Goal: Navigation & Orientation: Find specific page/section

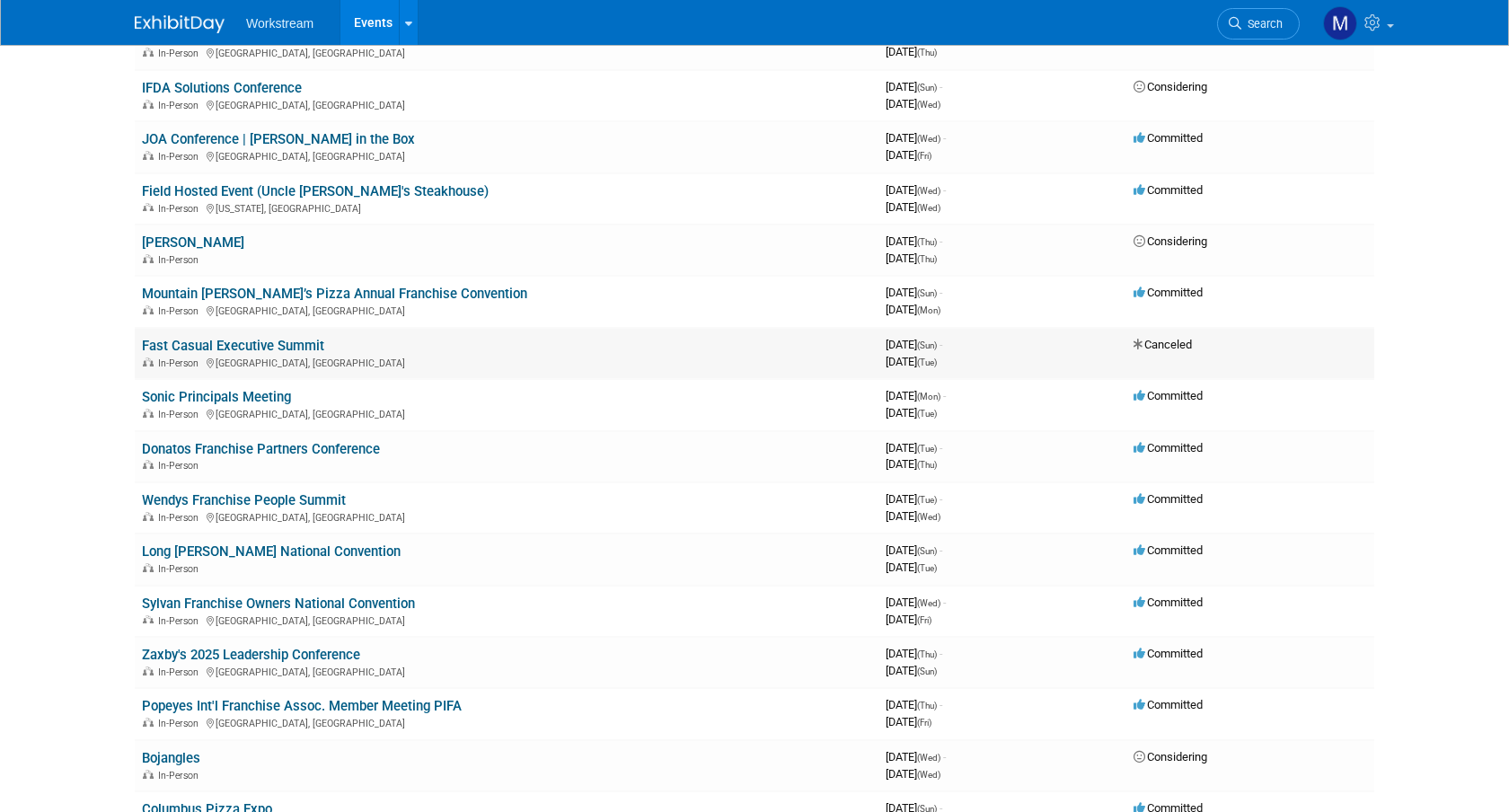
scroll to position [268, 0]
click at [577, 458] on div "In-Person" at bounding box center [506, 465] width 729 height 15
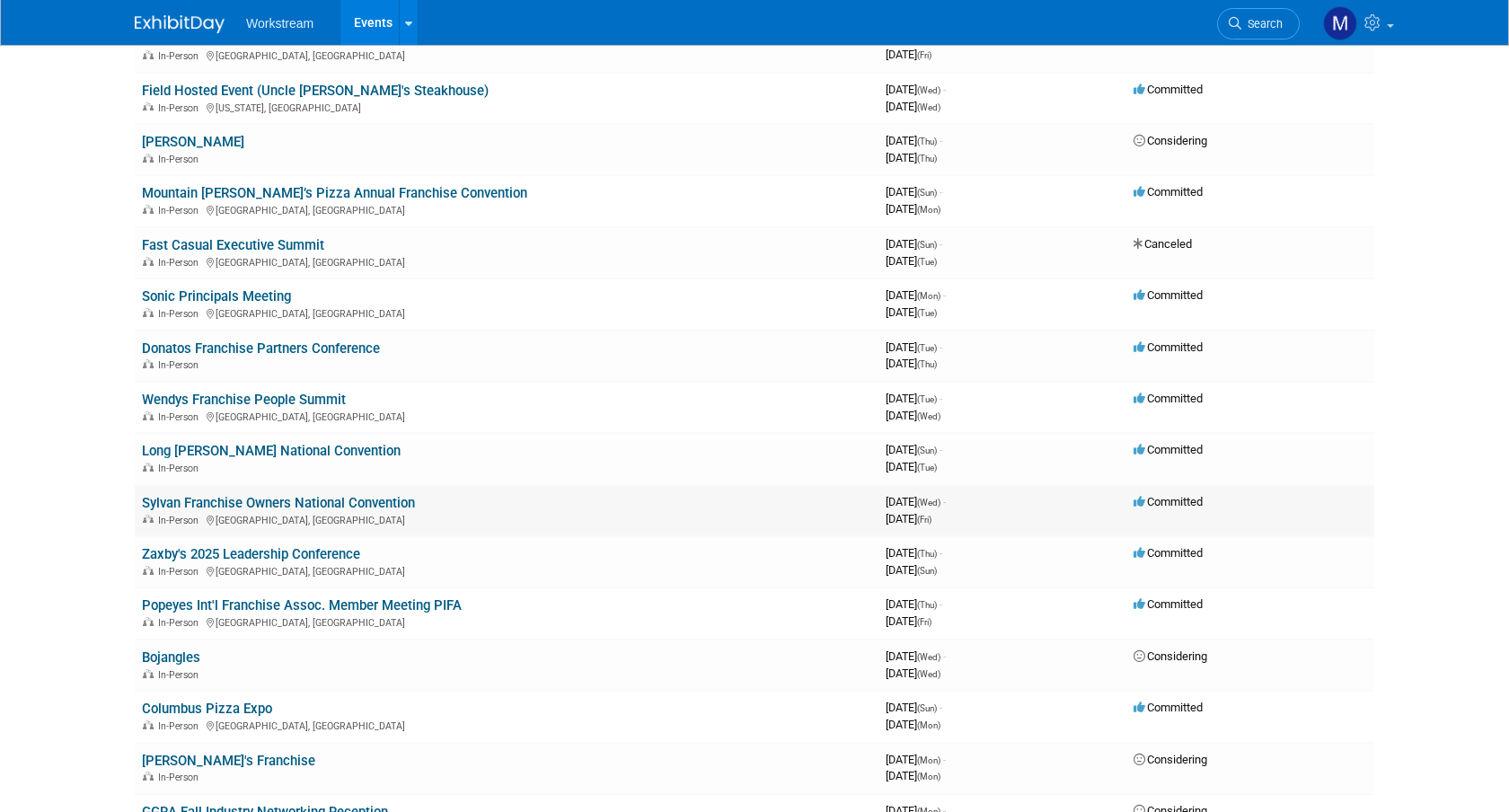
scroll to position [371, 0]
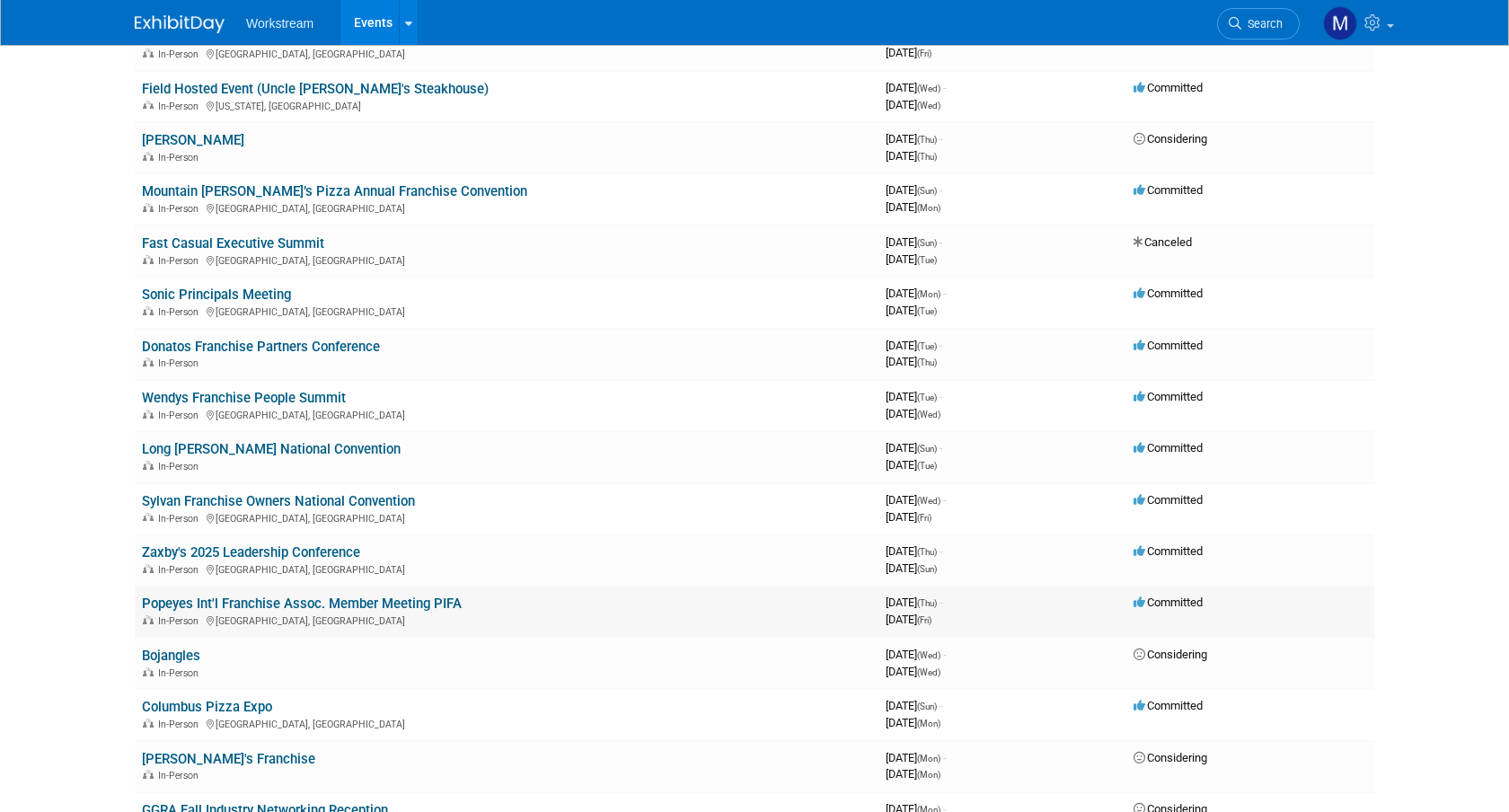
click at [365, 597] on link "Popeyes Int'l Franchise Assoc. Member Meeting PIFA" at bounding box center [301, 604] width 320 height 17
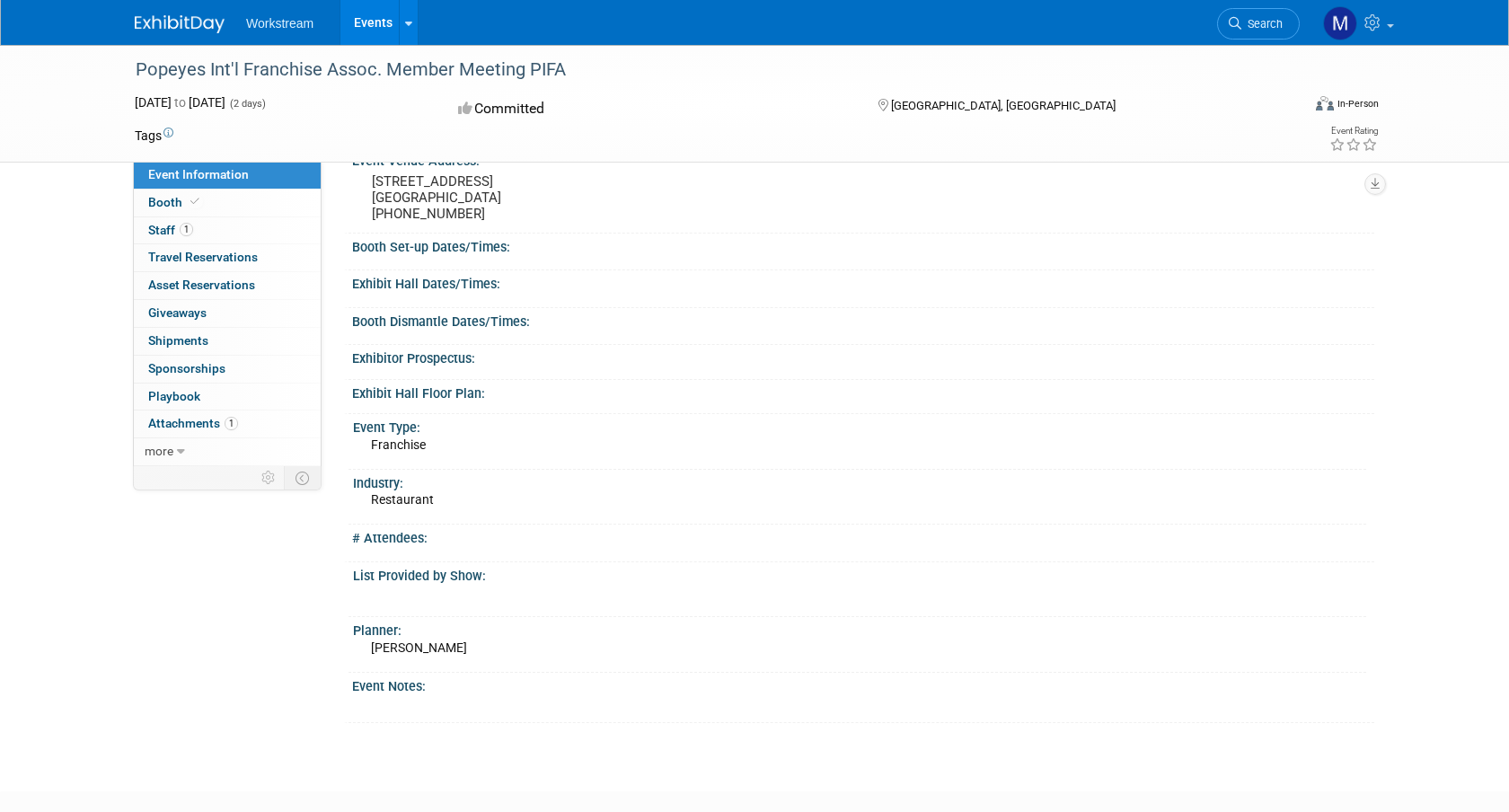
scroll to position [249, 0]
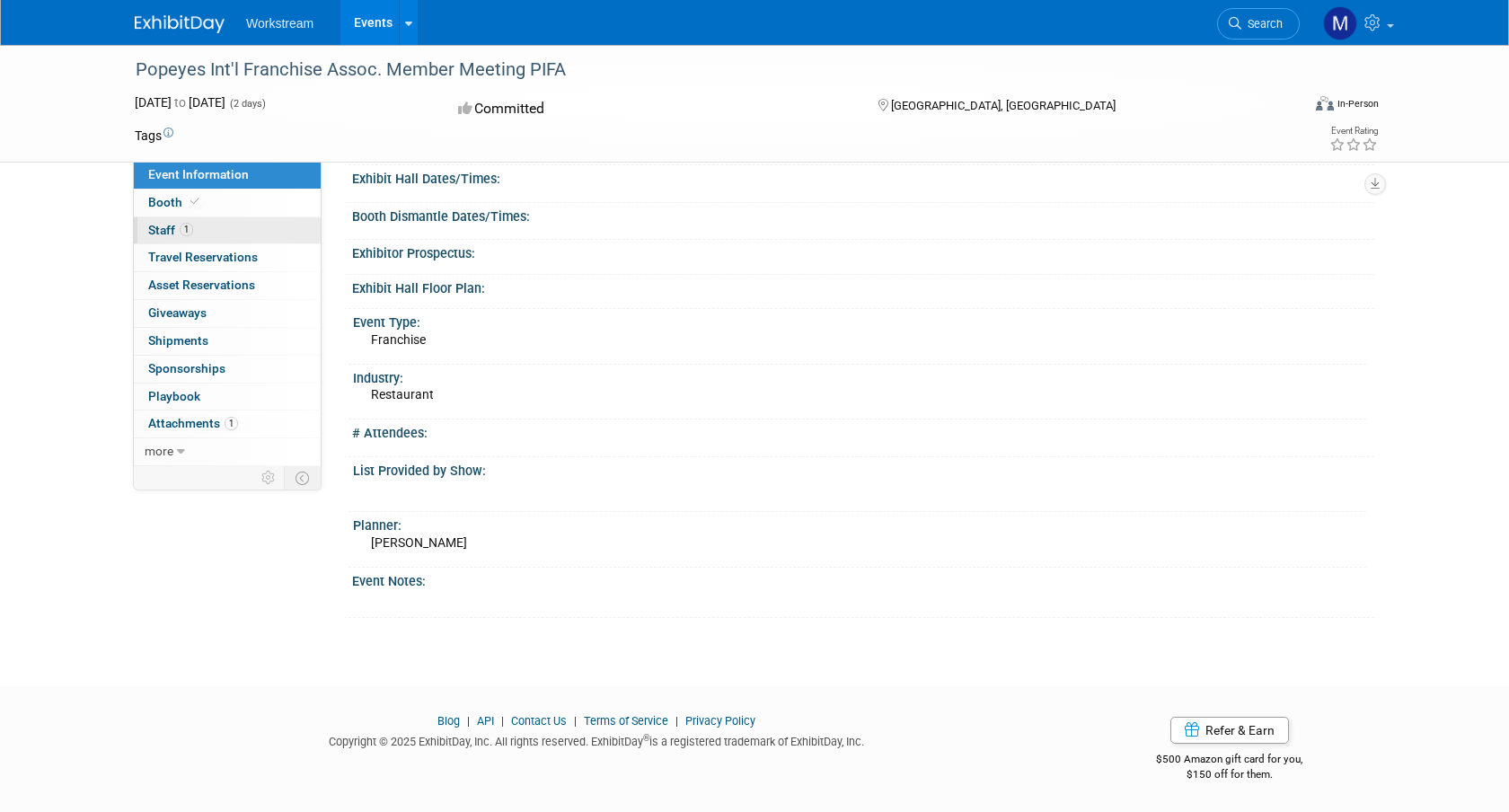
click at [170, 233] on span "Staff 1" at bounding box center [171, 230] width 45 height 15
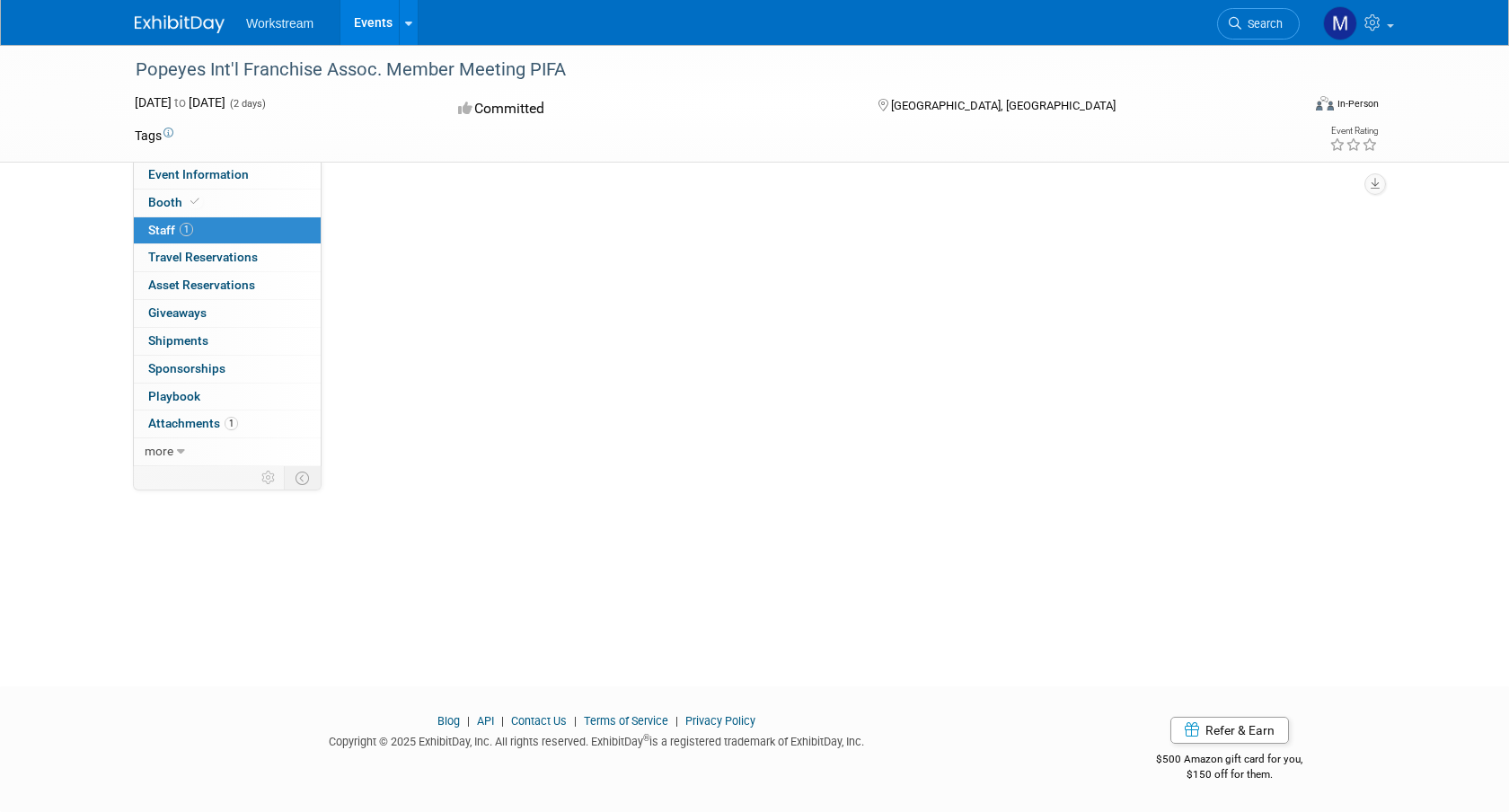
scroll to position [0, 0]
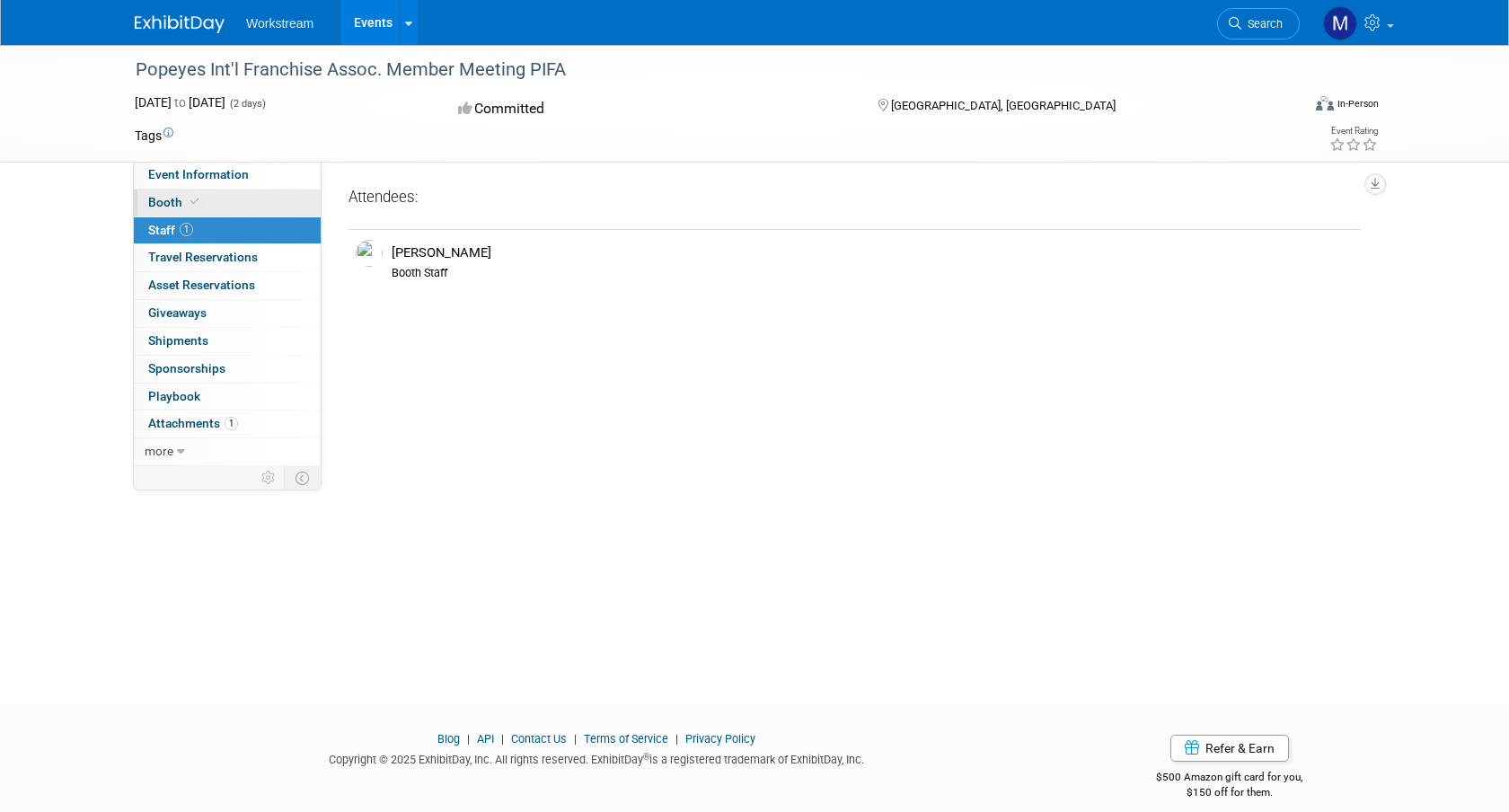
click at [184, 204] on span "Booth" at bounding box center [175, 202] width 54 height 15
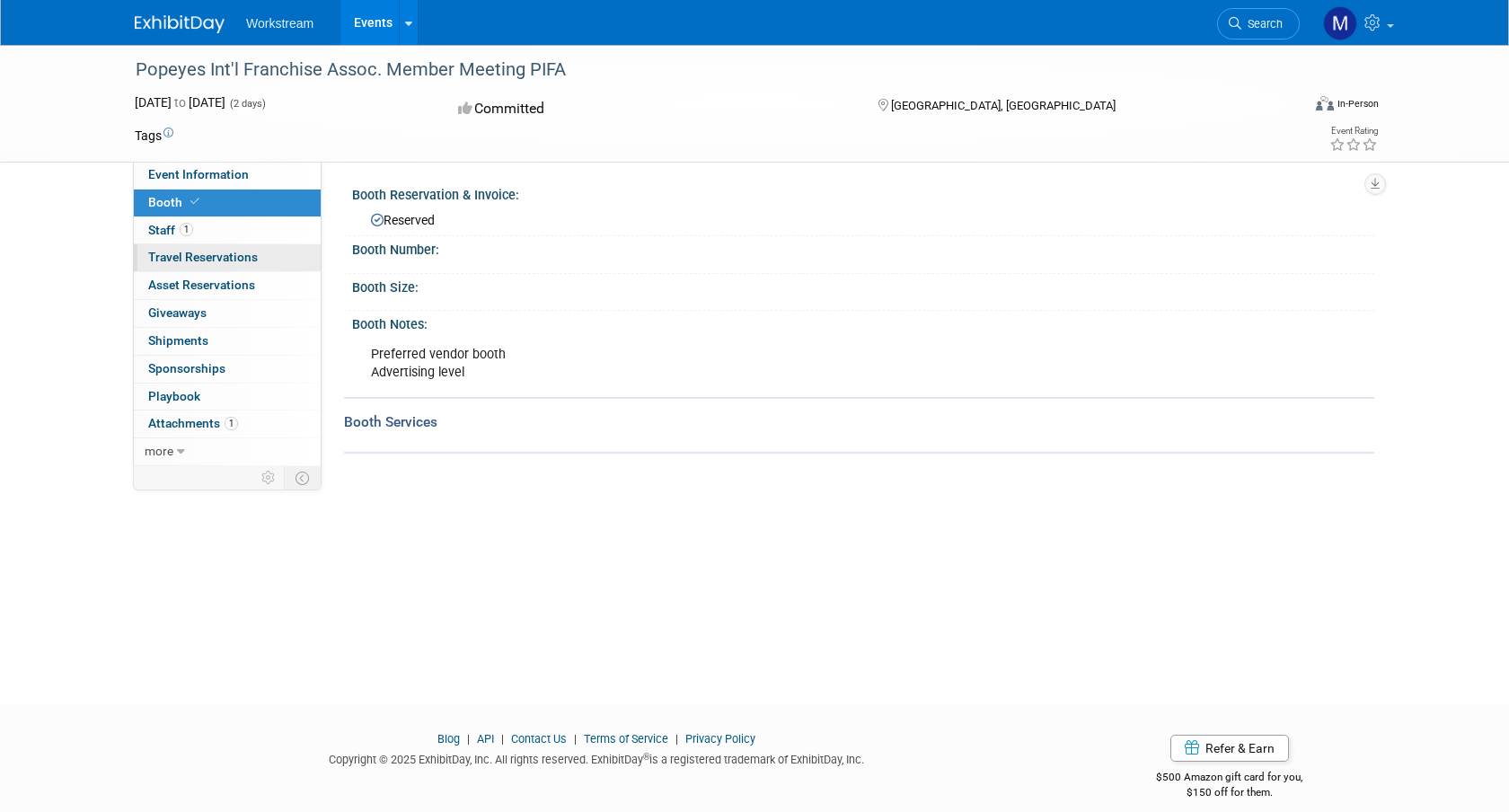
click at [185, 262] on span "Travel Reservations 0" at bounding box center [203, 257] width 110 height 15
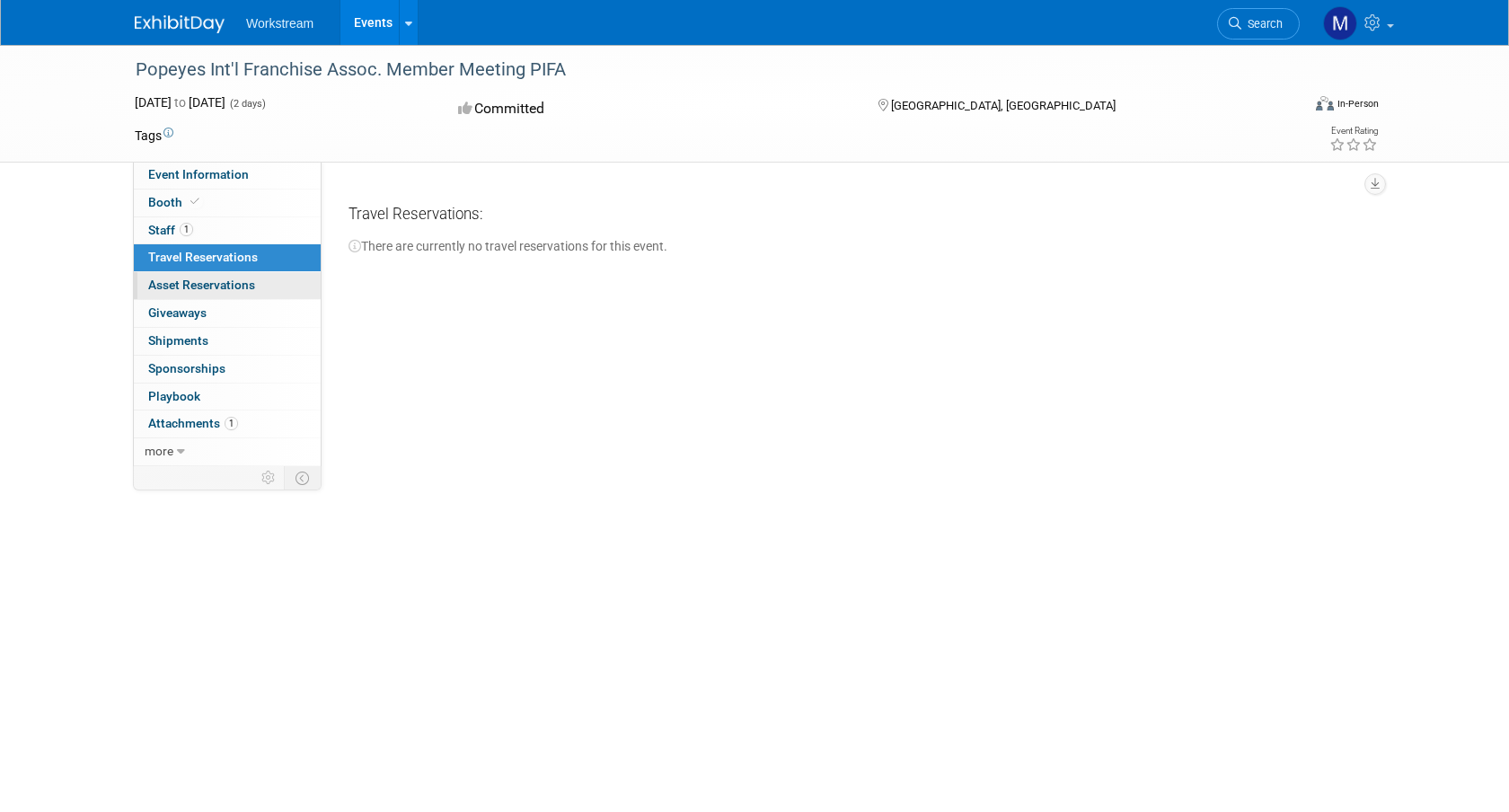
click at [192, 281] on span "Asset Reservations 0" at bounding box center [202, 285] width 107 height 15
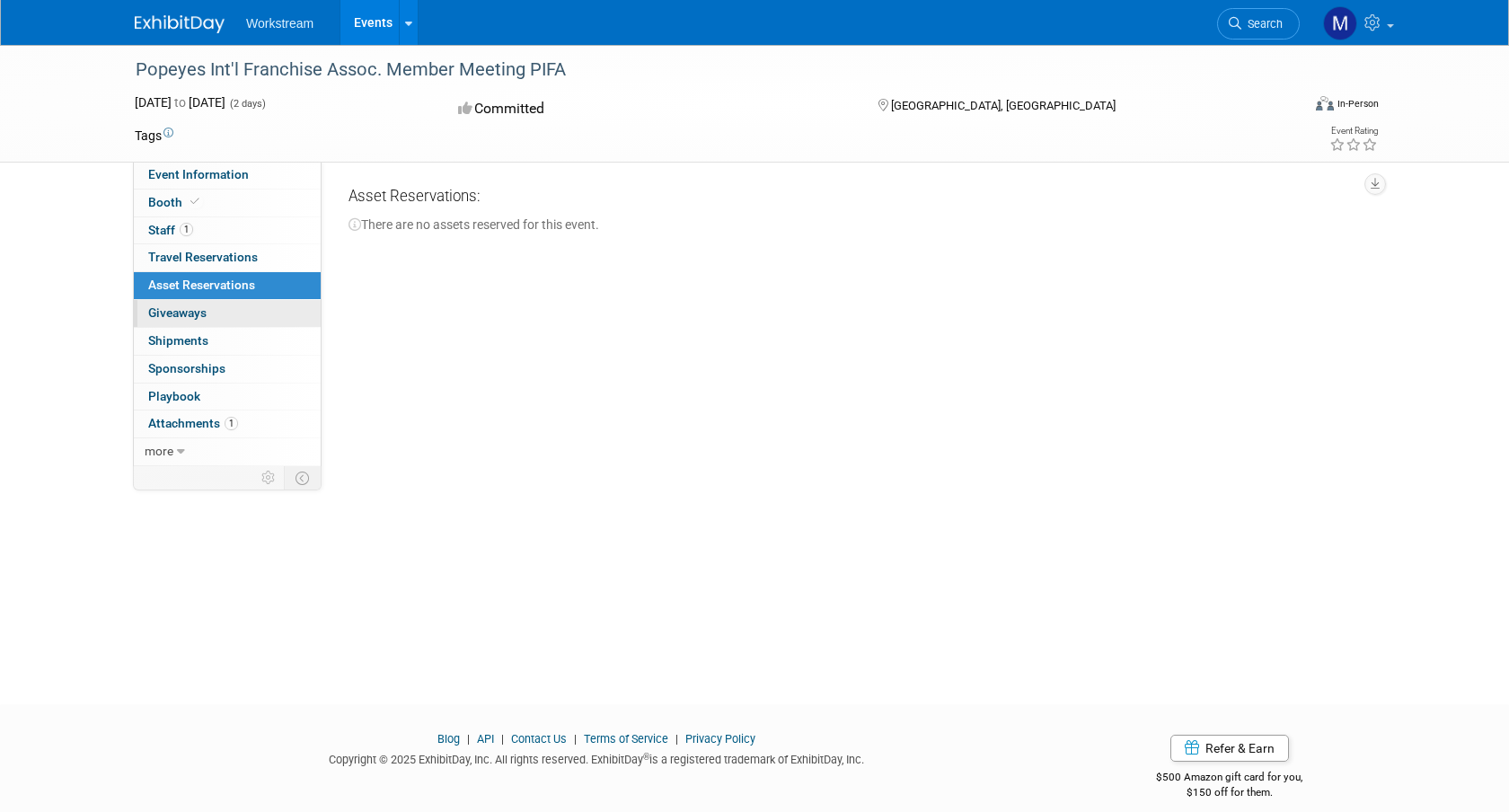
click at [189, 307] on span "Giveaways 0" at bounding box center [177, 312] width 58 height 15
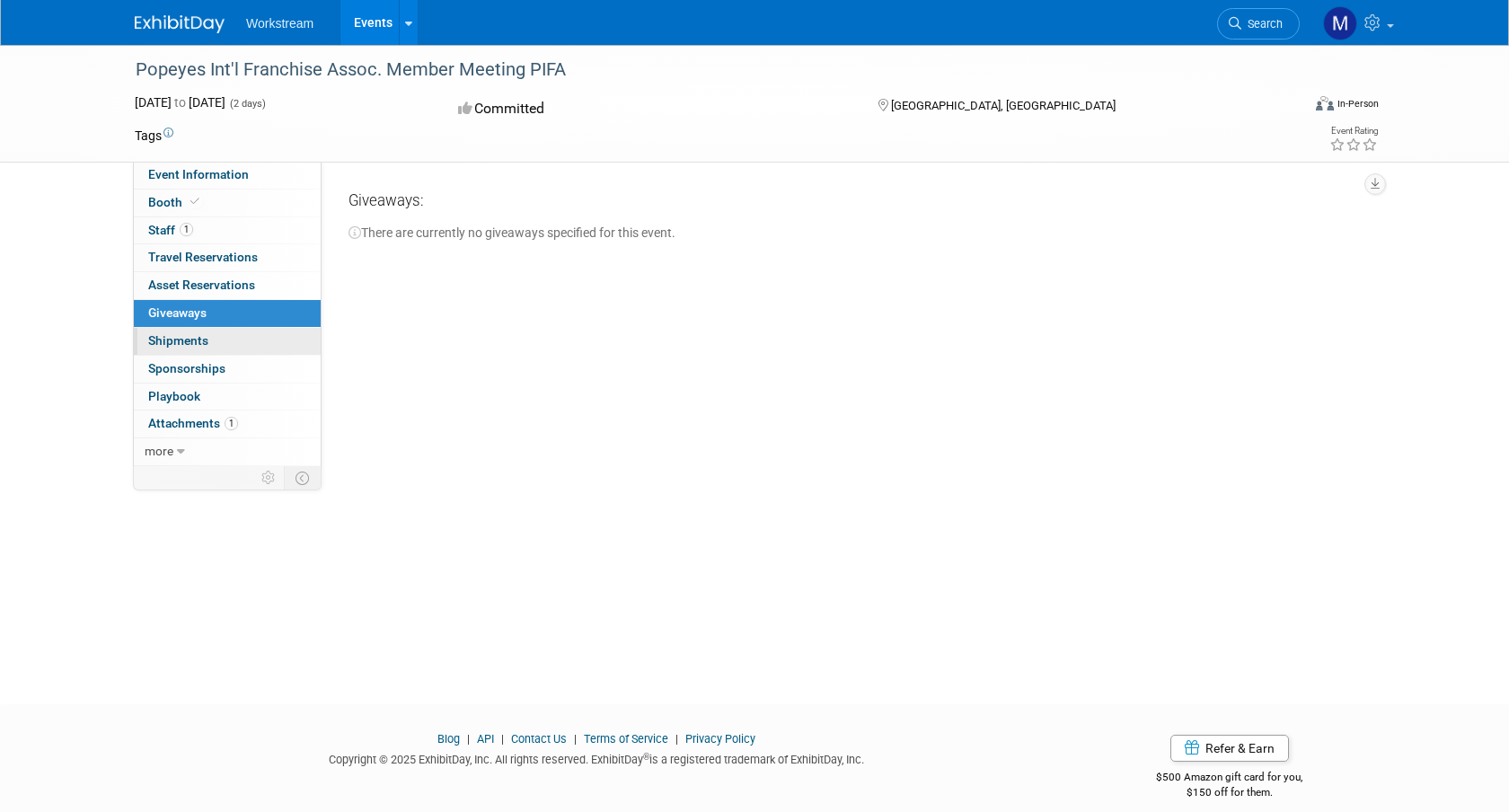
click at [195, 346] on span "Shipments 0" at bounding box center [178, 340] width 60 height 15
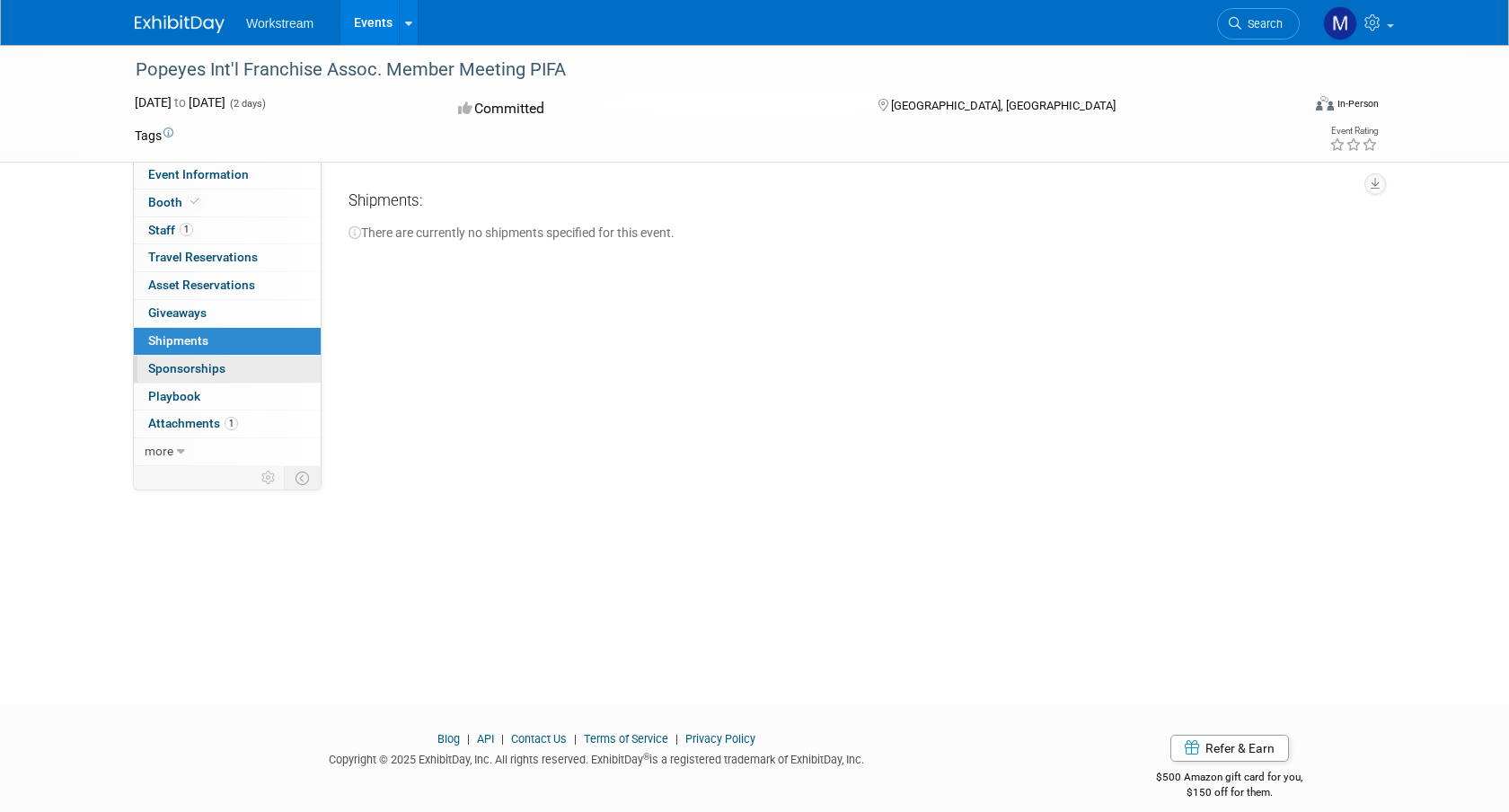
click at [195, 379] on link "0 Sponsorships 0" at bounding box center [227, 369] width 187 height 27
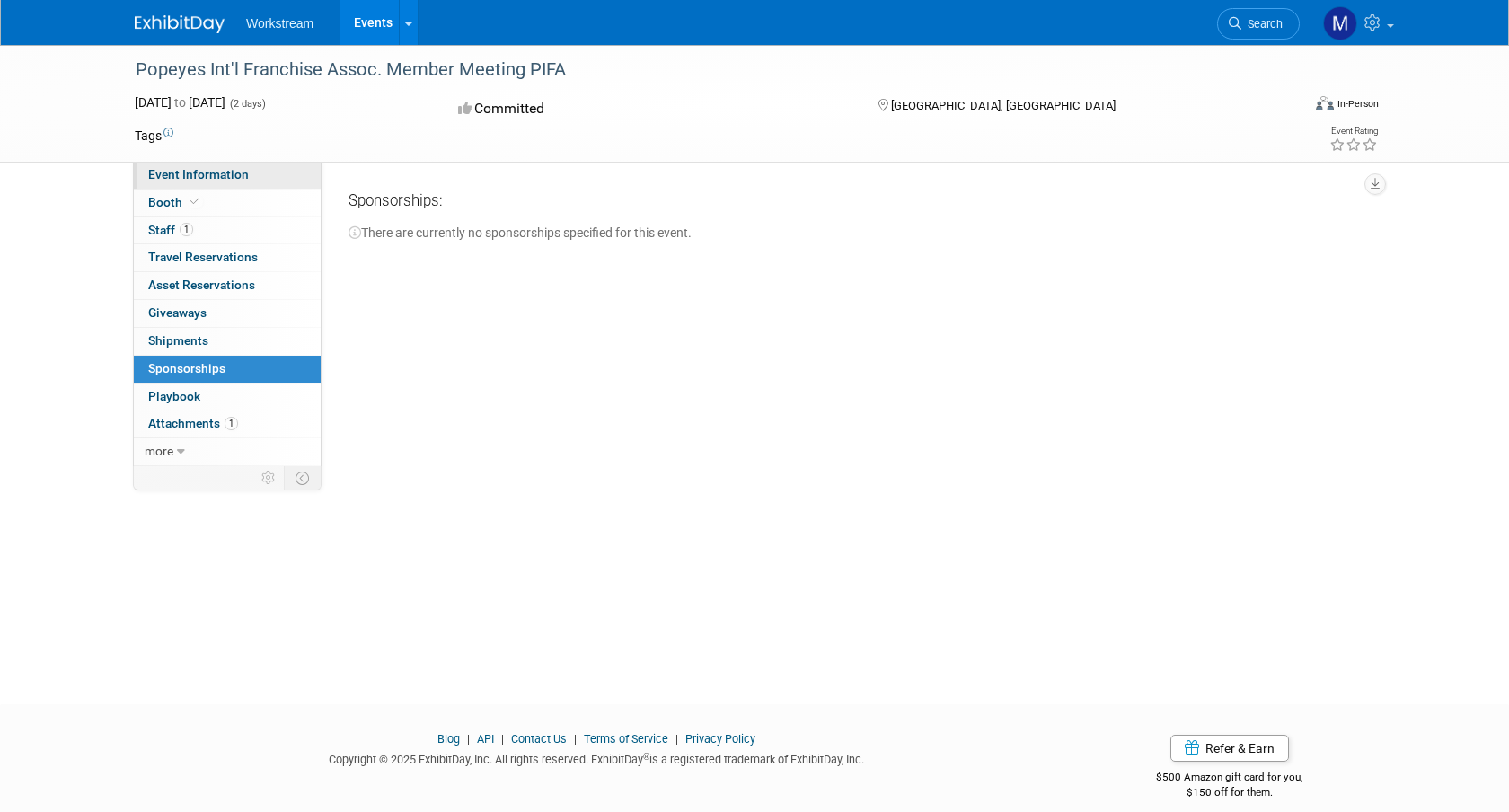
click at [232, 182] on link "Event Information" at bounding box center [227, 174] width 187 height 27
